Goal: Transaction & Acquisition: Purchase product/service

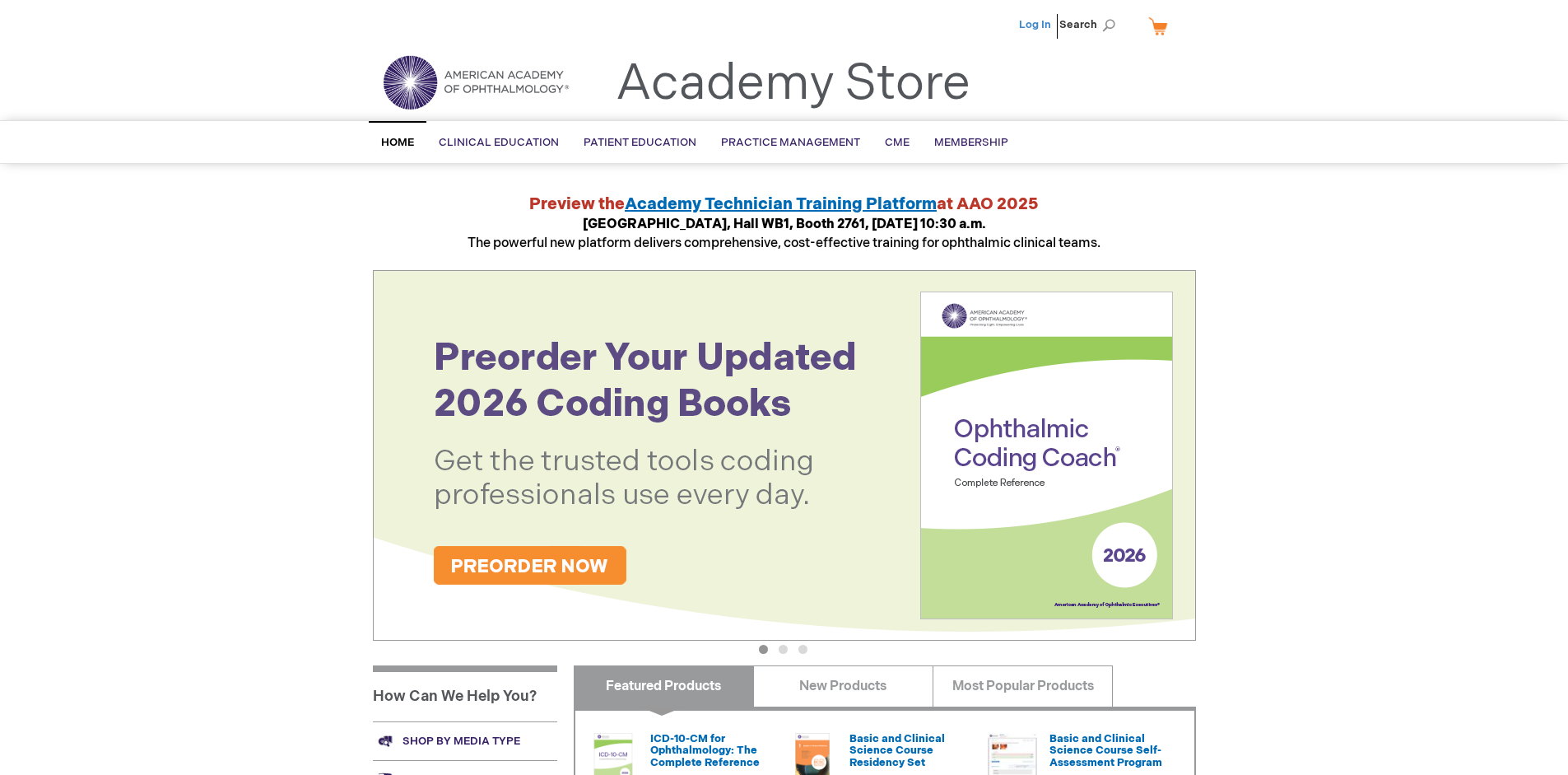
click at [1037, 25] on link "Log In" at bounding box center [1035, 24] width 32 height 13
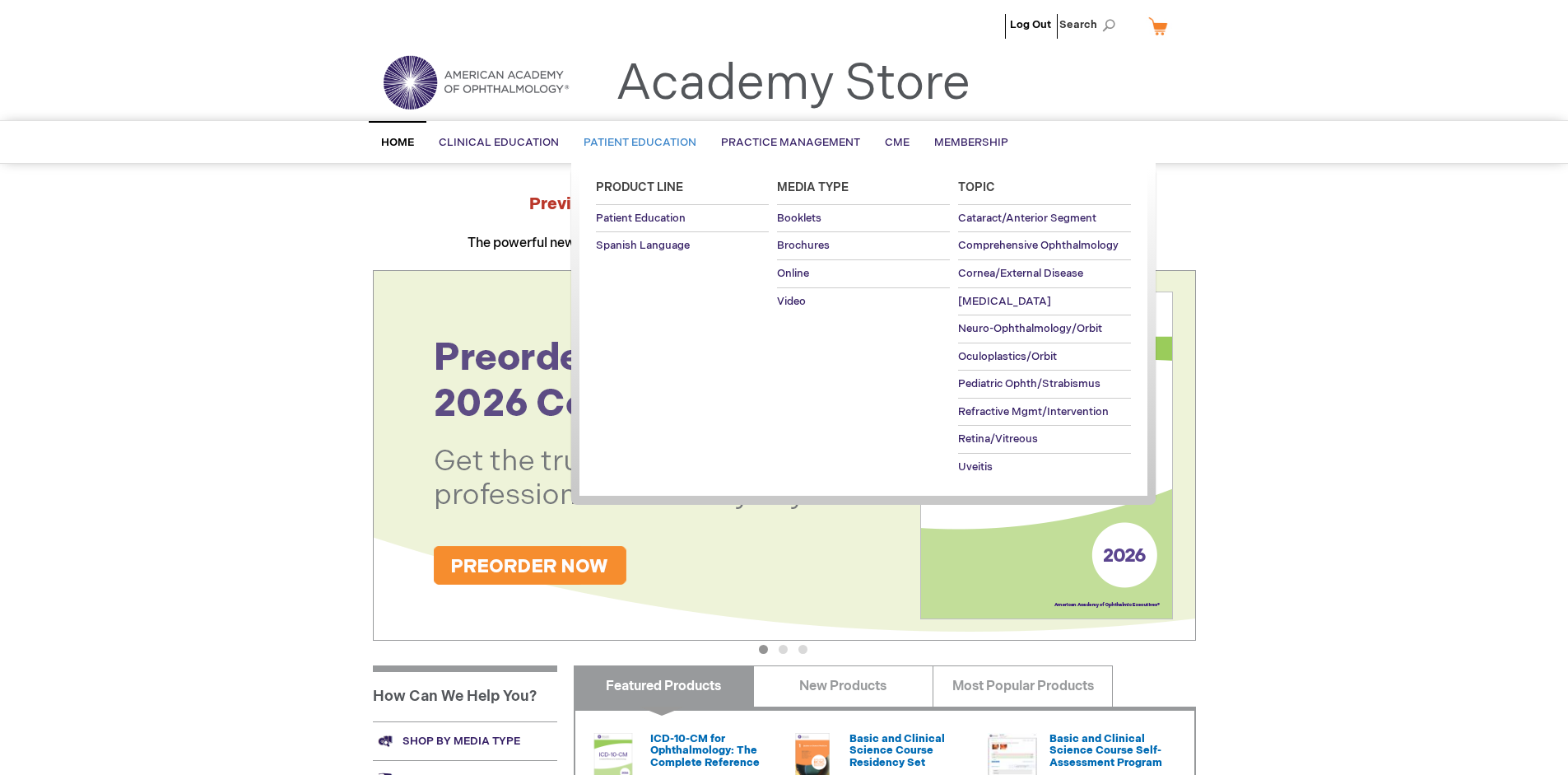
click at [636, 143] on span "Patient Education" at bounding box center [640, 142] width 113 height 13
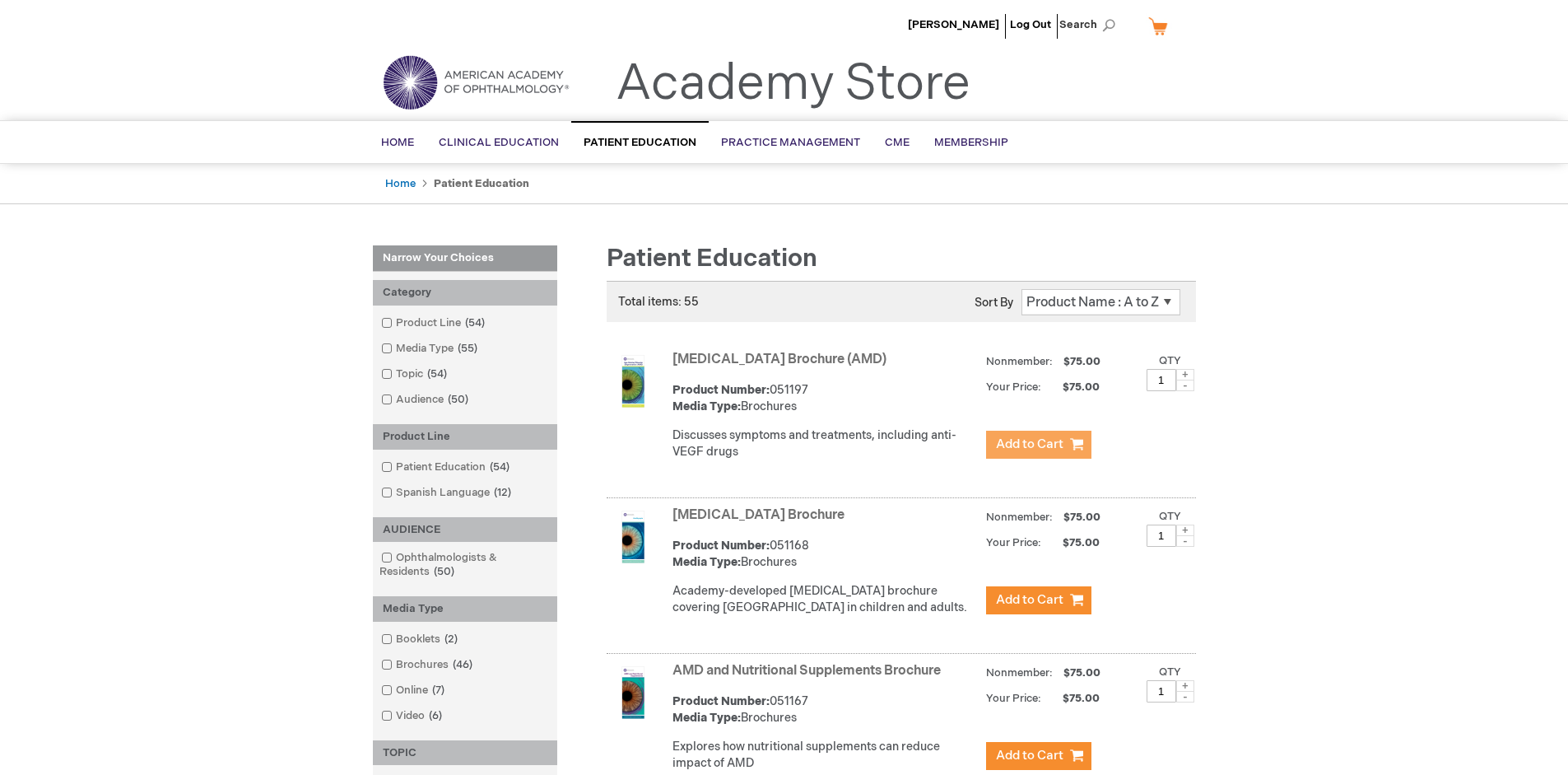
click at [1038, 445] on span "Add to Cart" at bounding box center [1030, 445] width 68 height 16
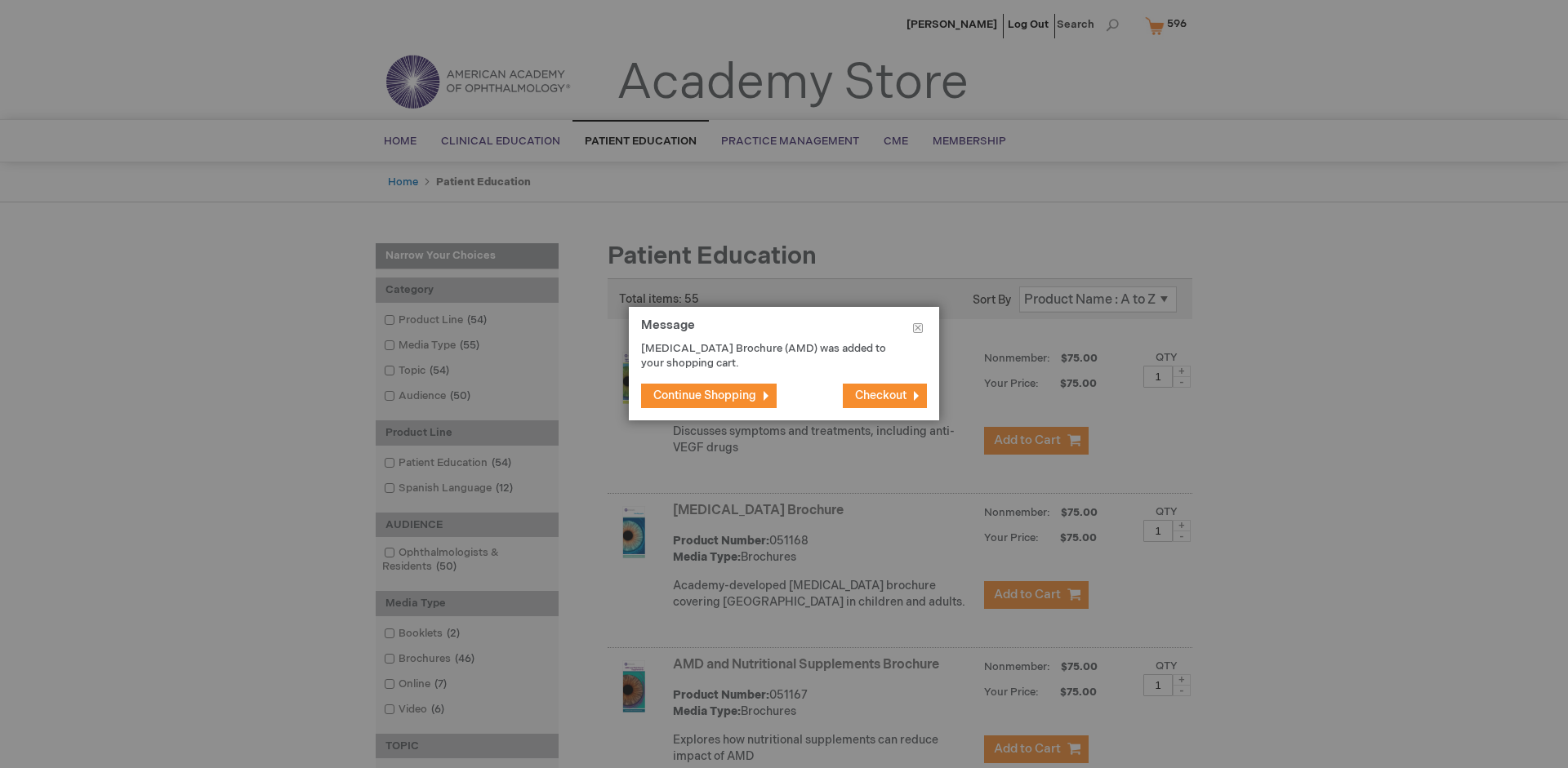
click at [705, 395] on span "Continue Shopping" at bounding box center [705, 395] width 103 height 14
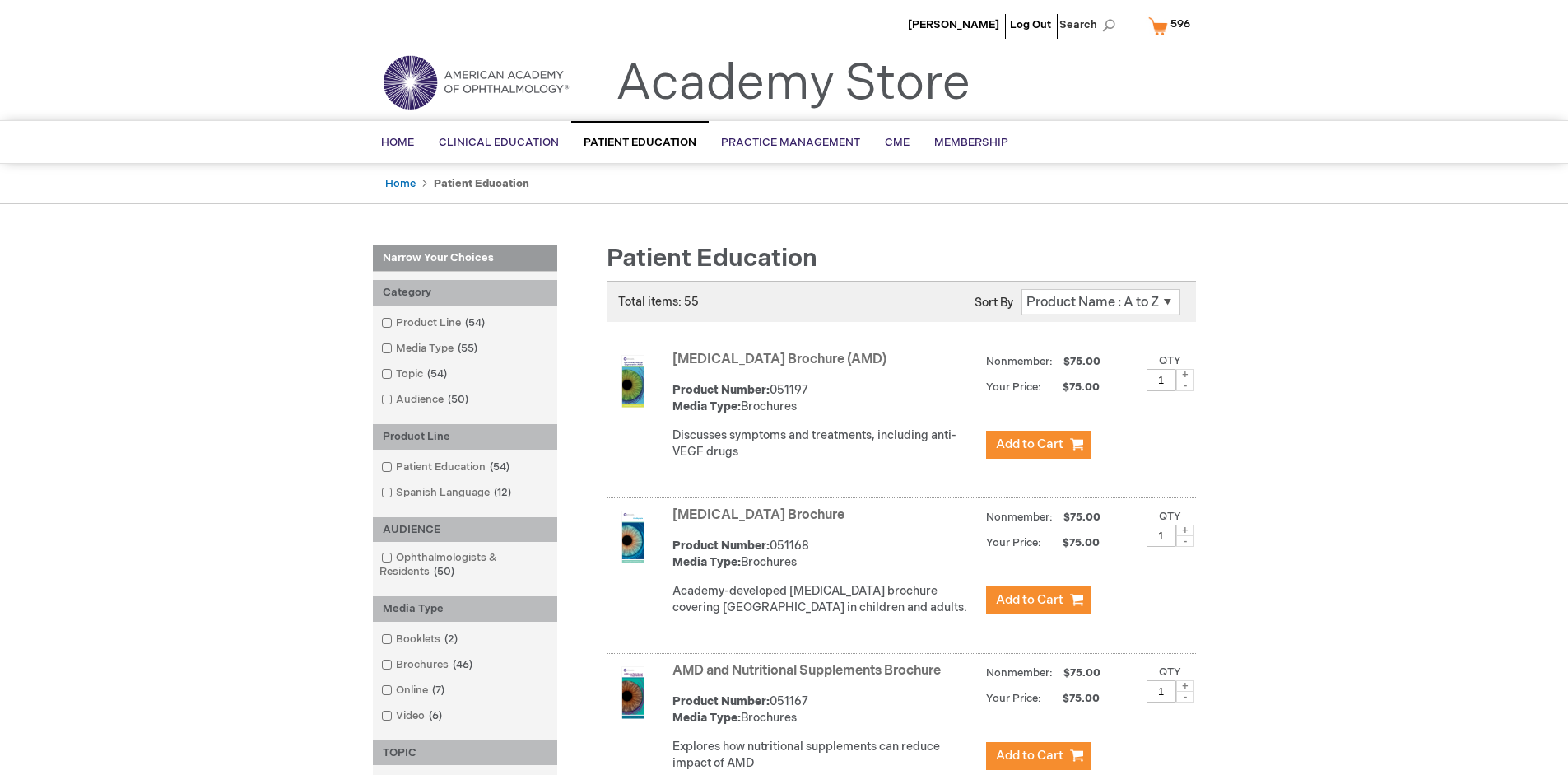
click at [810, 678] on link "AMD and Nutritional Supplements Brochure" at bounding box center [806, 671] width 268 height 16
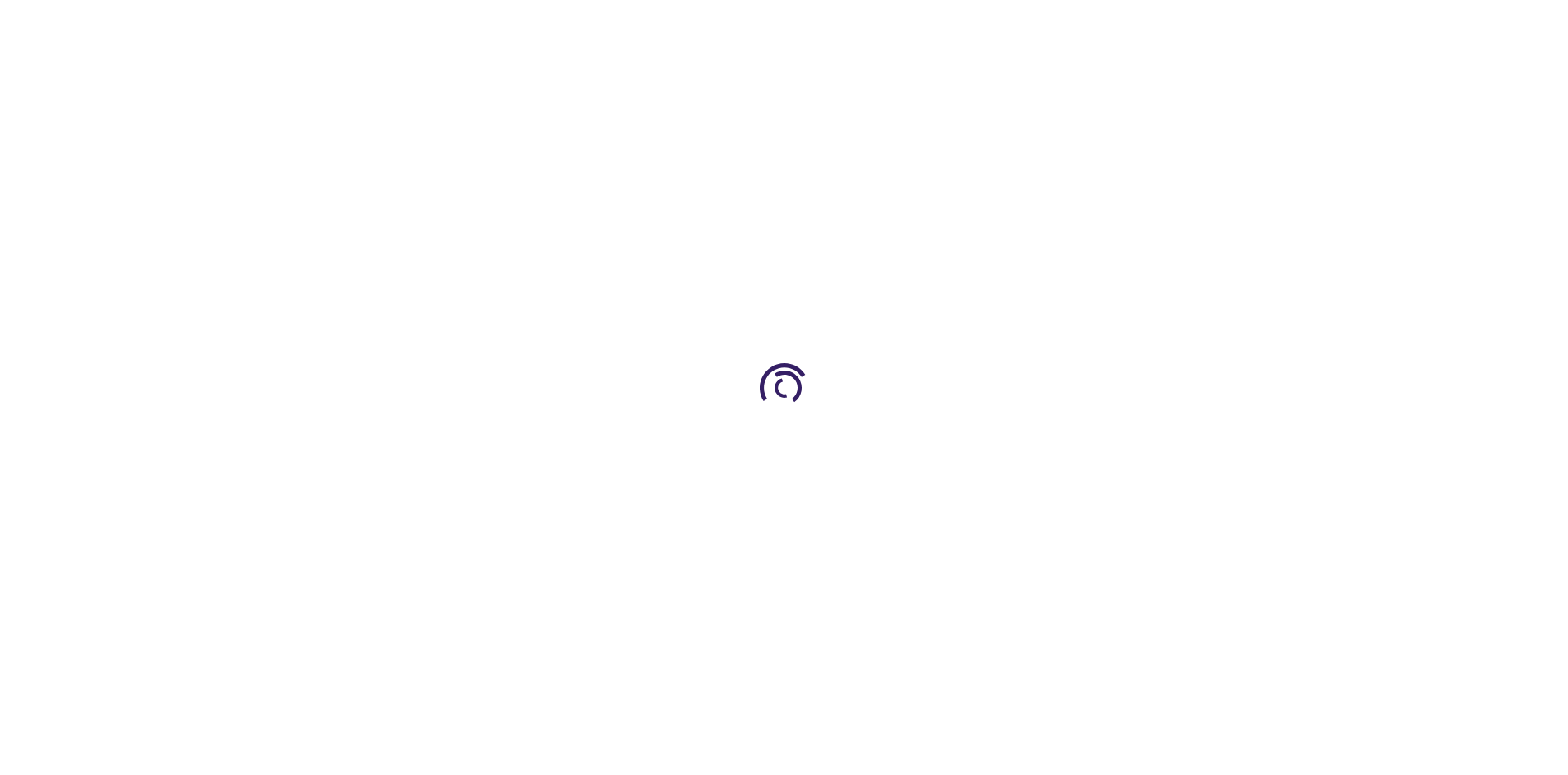
type input "1"
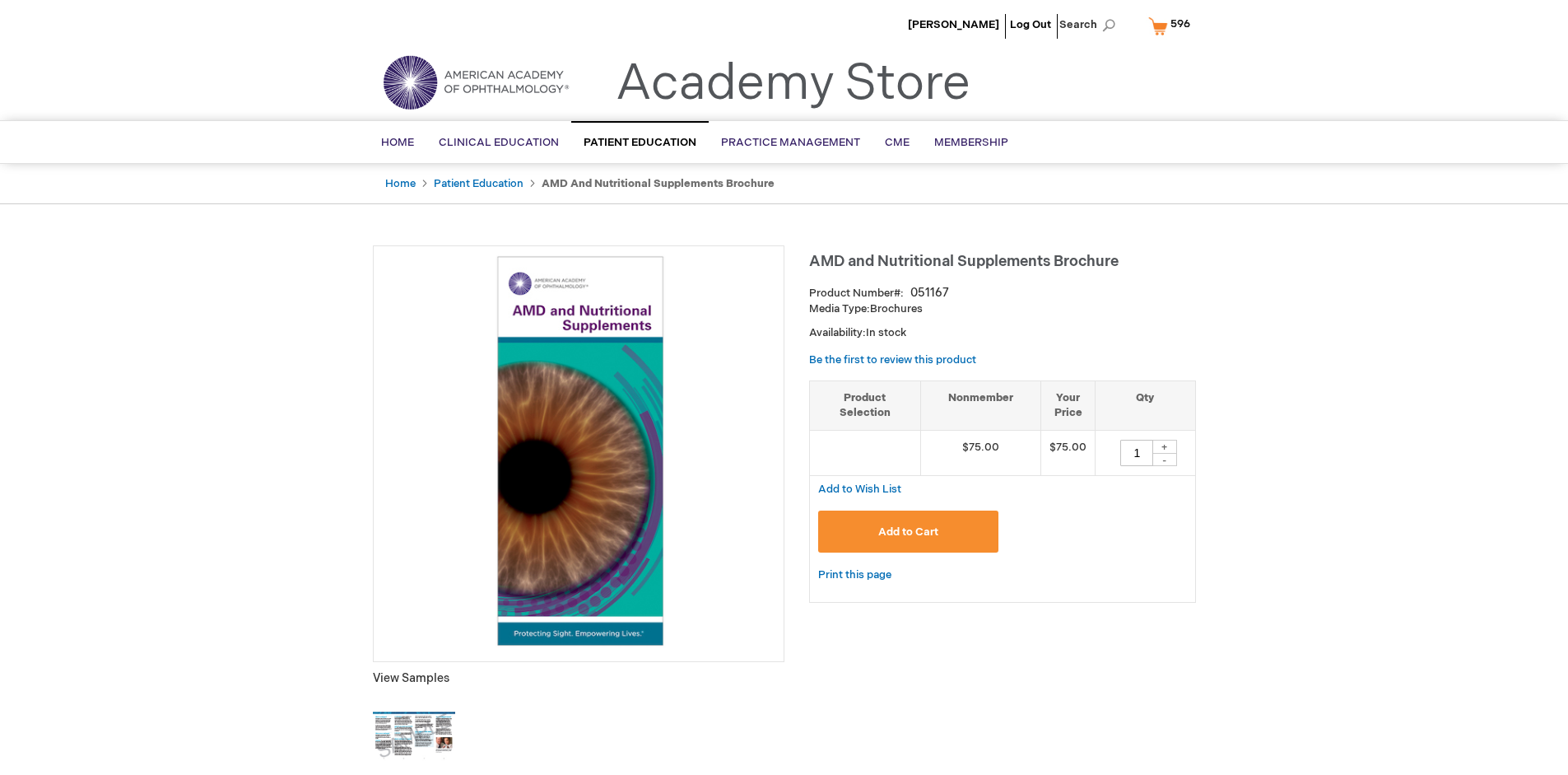
click at [908, 532] on span "Add to Cart" at bounding box center [908, 532] width 60 height 13
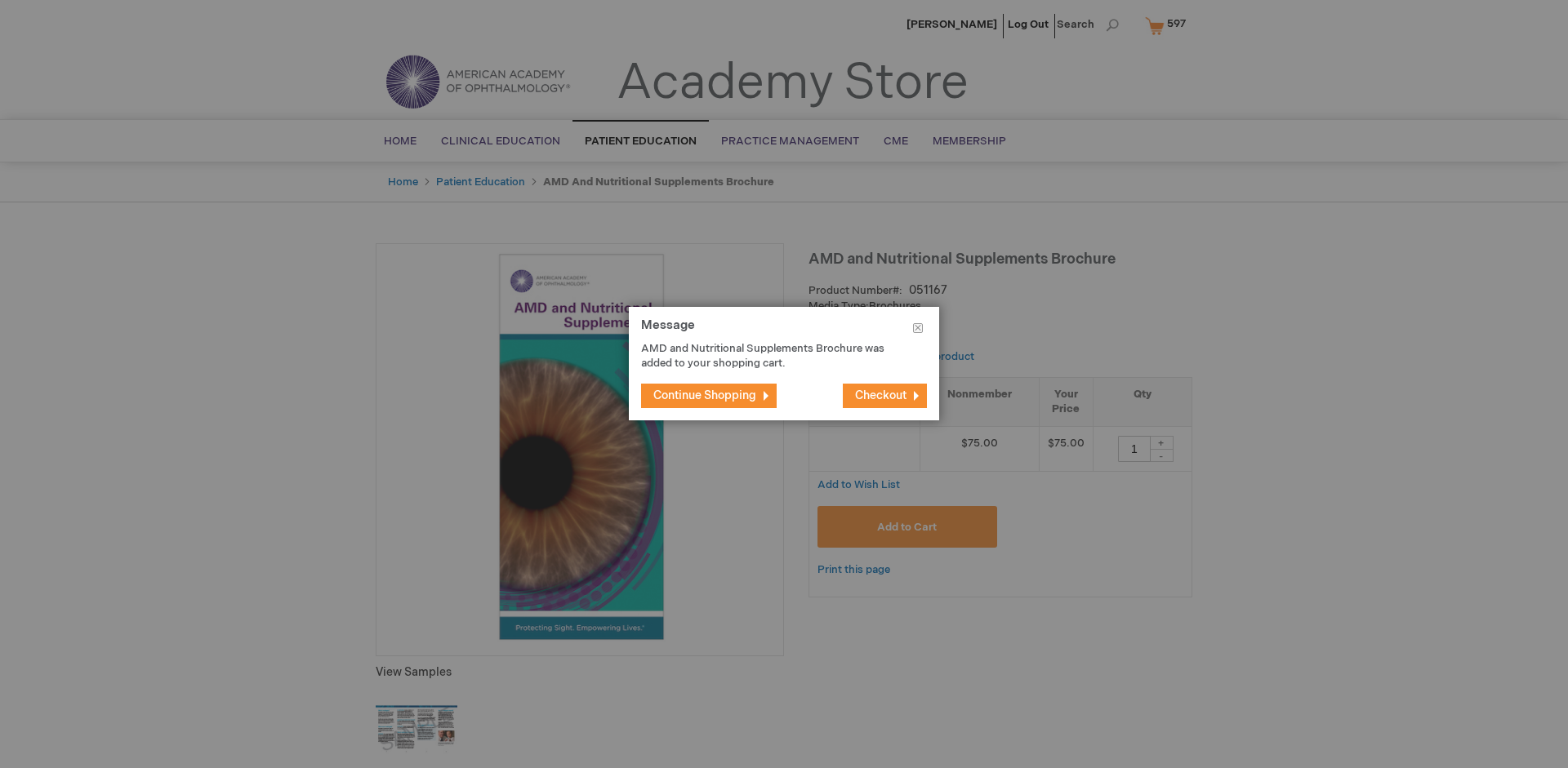
click at [705, 395] on span "Continue Shopping" at bounding box center [705, 395] width 103 height 14
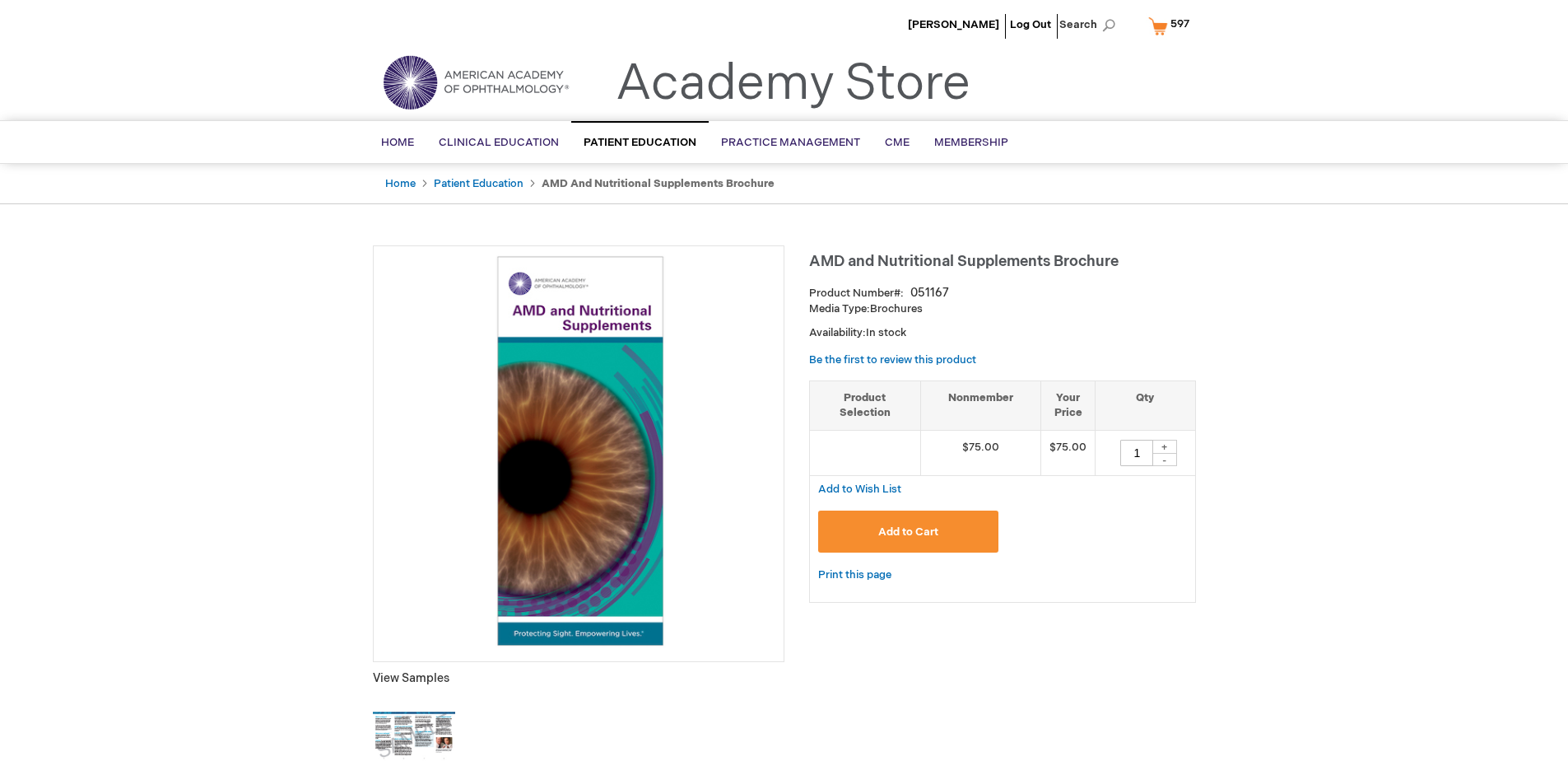
click at [1172, 26] on span "597" at bounding box center [1179, 23] width 19 height 13
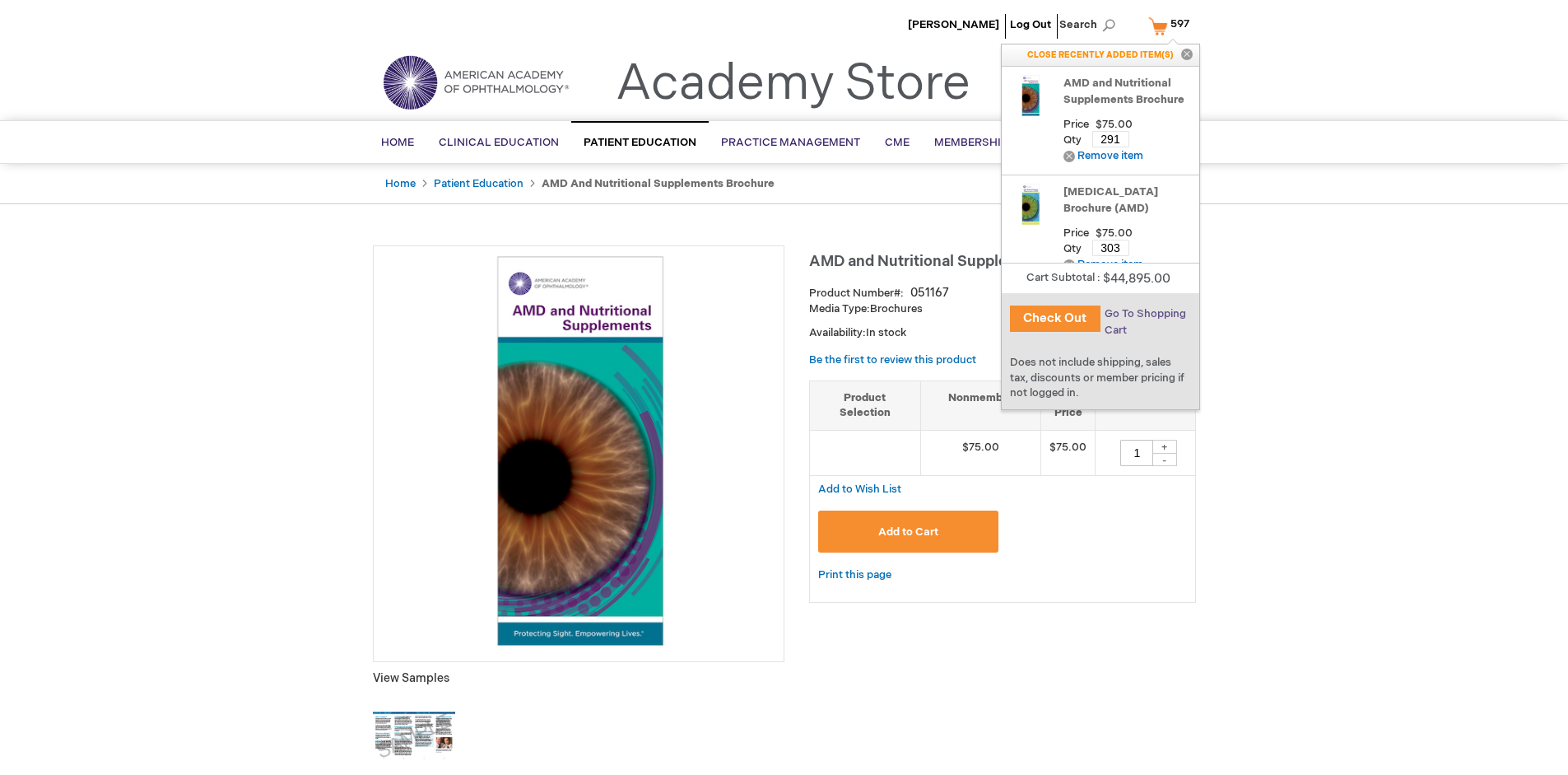
click at [1144, 314] on span "Go To Shopping Cart" at bounding box center [1145, 322] width 82 height 30
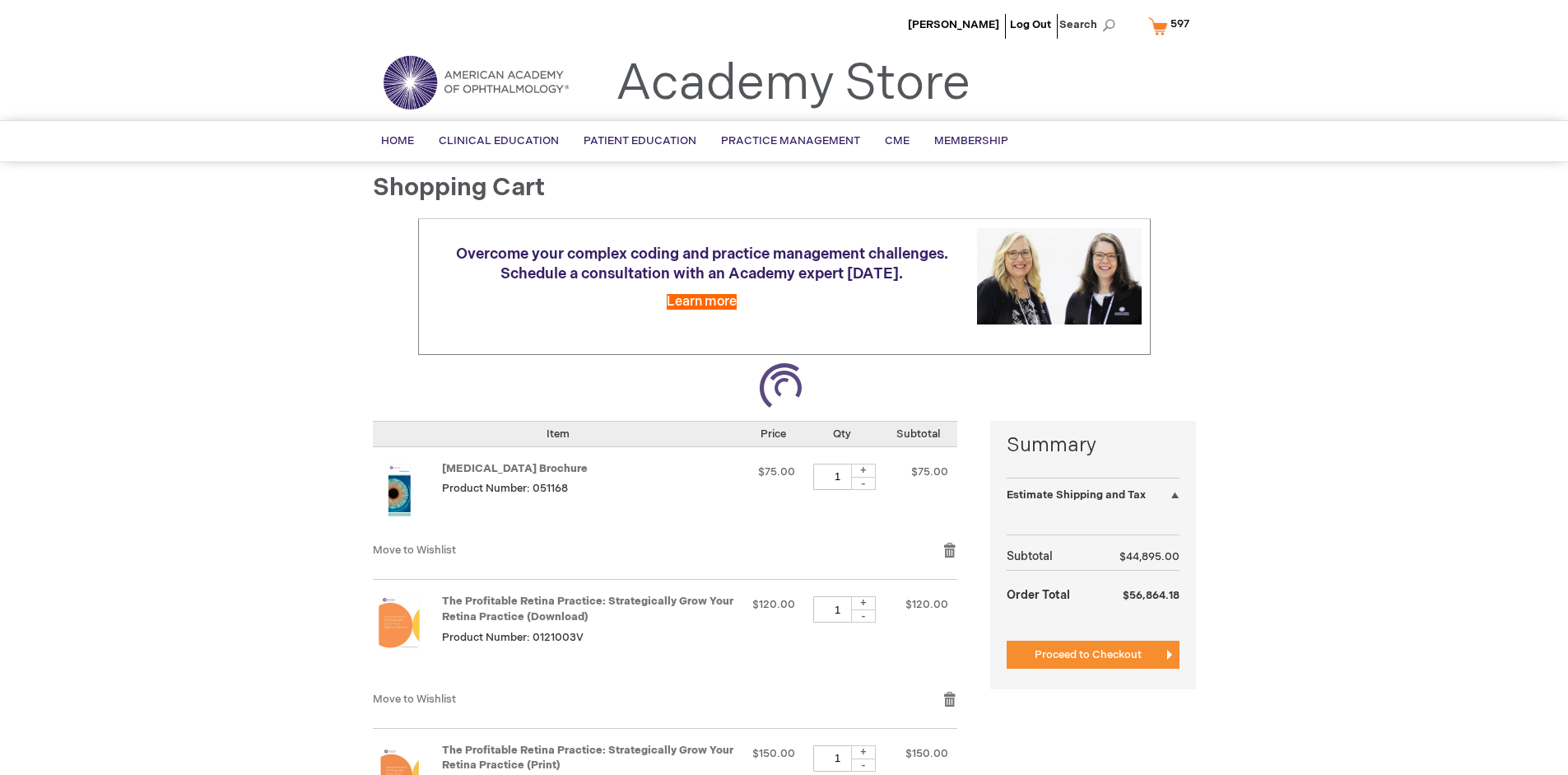
select select "US"
select select "41"
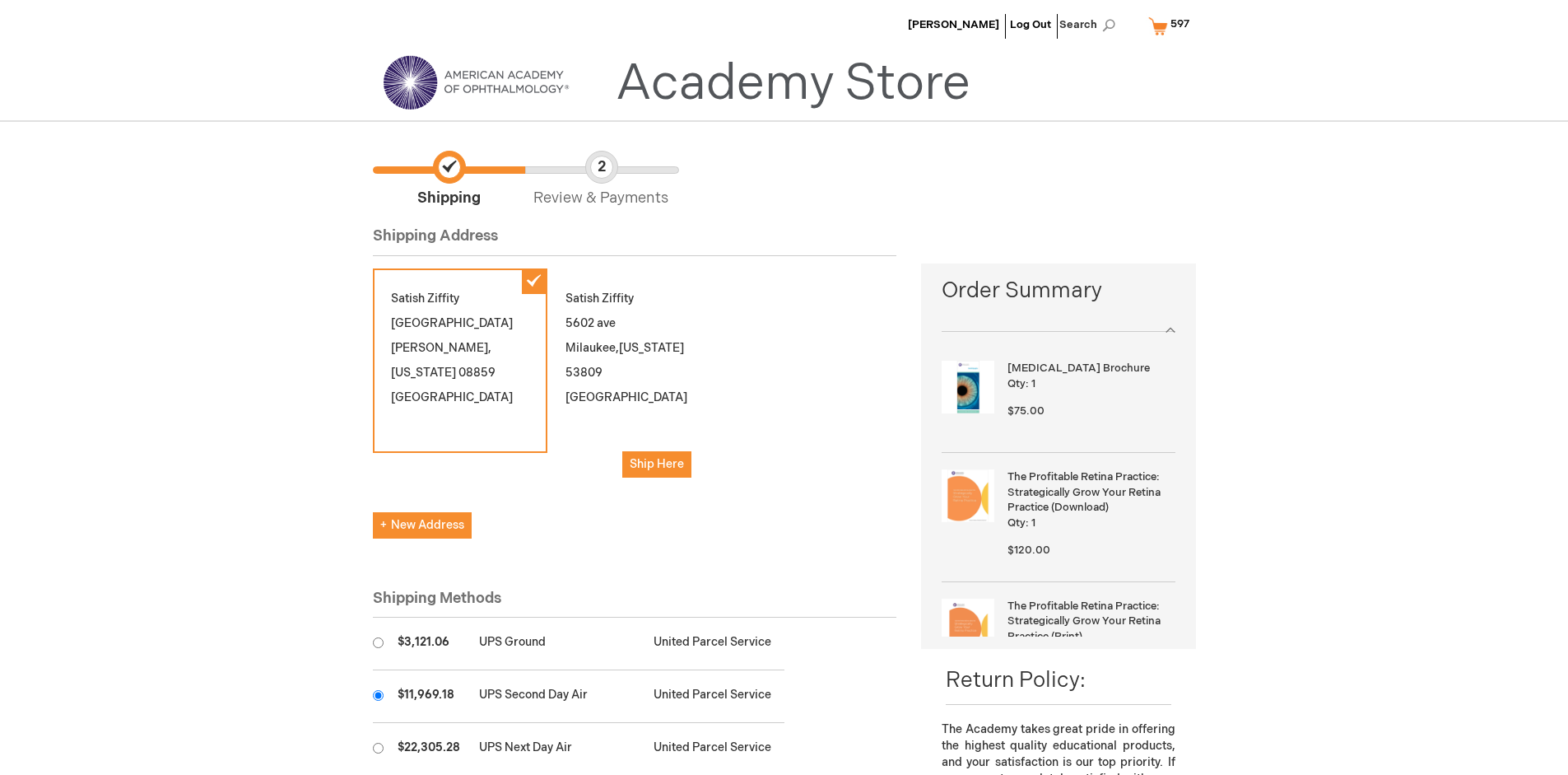
click at [378, 695] on input "radio" at bounding box center [378, 695] width 11 height 11
